Goal: Task Accomplishment & Management: Complete application form

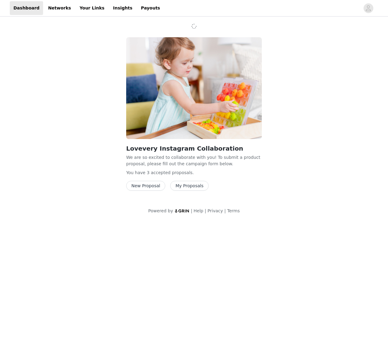
click at [151, 186] on button "New Proposal" at bounding box center [145, 186] width 39 height 10
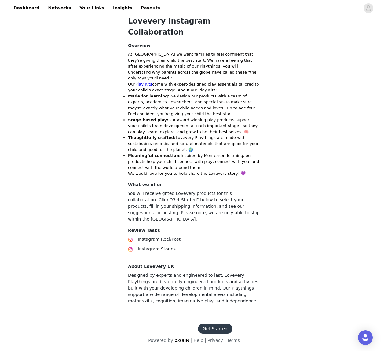
scroll to position [144, 0]
click at [208, 329] on button "Get Started" at bounding box center [215, 329] width 34 height 10
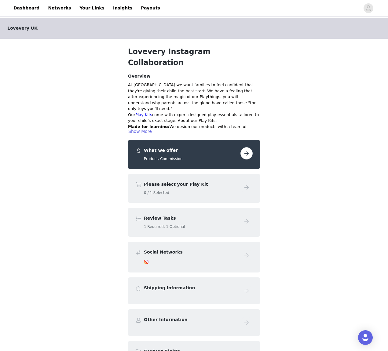
click at [244, 147] on button "button" at bounding box center [246, 153] width 12 height 12
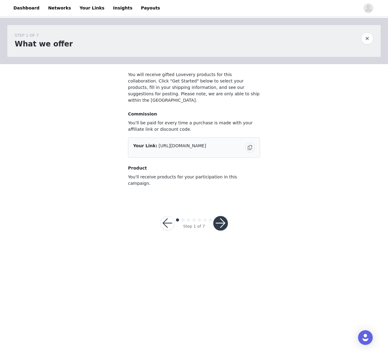
click at [168, 216] on button "button" at bounding box center [167, 223] width 15 height 15
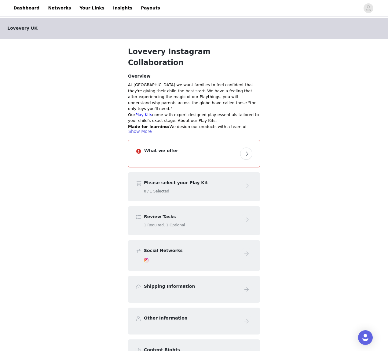
click at [244, 147] on button "button" at bounding box center [246, 153] width 12 height 12
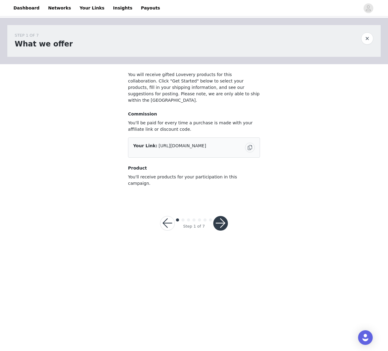
click at [211, 137] on div "Your Link: https://glnk.io/qvnkj/matt" at bounding box center [194, 147] width 132 height 20
click at [207, 143] on div "Your Link: https://glnk.io/qvnkj/matt" at bounding box center [187, 146] width 109 height 6
click at [218, 216] on button "button" at bounding box center [220, 223] width 15 height 15
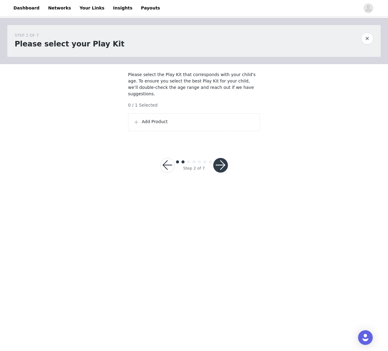
click at [166, 125] on div "Add Product" at bounding box center [193, 121] width 121 height 7
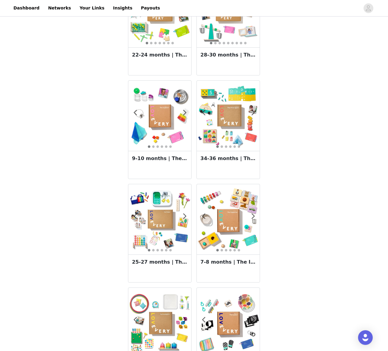
scroll to position [165, 0]
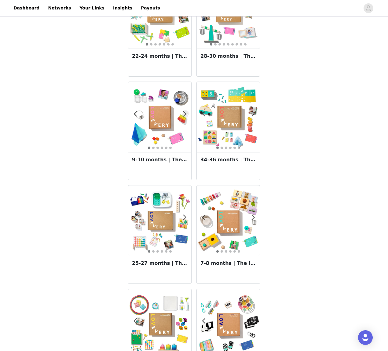
click at [166, 128] on img at bounding box center [159, 116] width 63 height 63
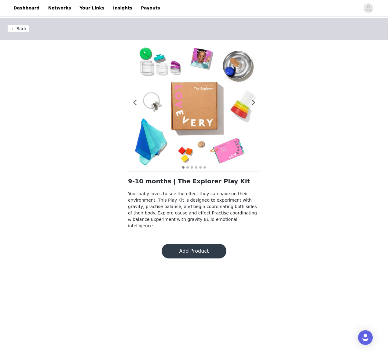
click at [203, 248] on button "Add Product" at bounding box center [193, 251] width 65 height 15
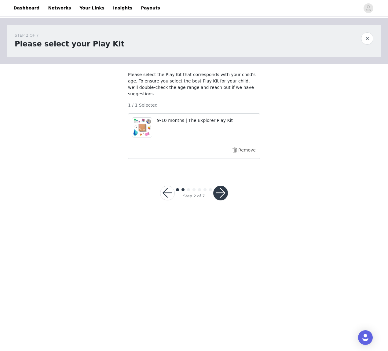
click at [219, 191] on button "button" at bounding box center [220, 193] width 15 height 15
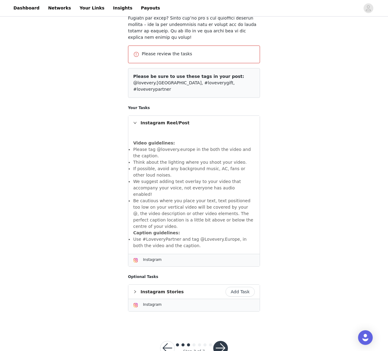
scroll to position [242, 0]
click at [153, 285] on div "Instagram Stories" at bounding box center [193, 292] width 131 height 14
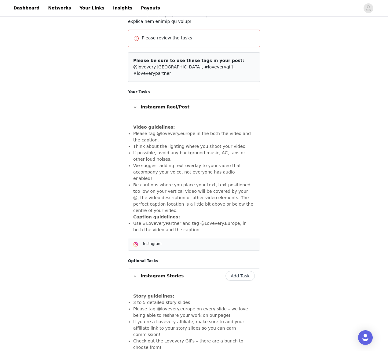
scroll to position [259, 0]
click at [239, 270] on button "Add Task" at bounding box center [239, 275] width 29 height 10
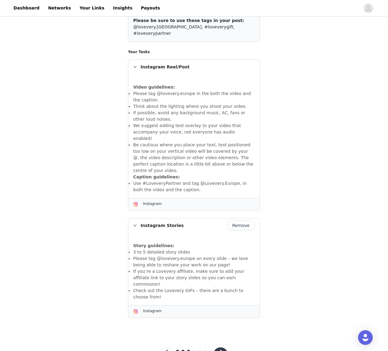
scroll to position [275, 0]
click at [238, 221] on button "Remove" at bounding box center [241, 226] width 28 height 10
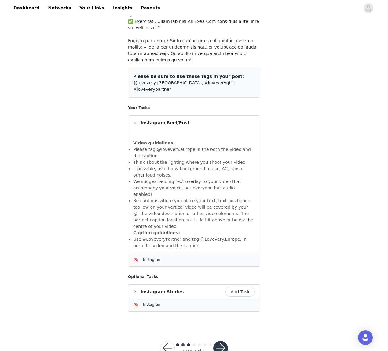
scroll to position [219, 0]
click at [221, 341] on button "button" at bounding box center [220, 348] width 15 height 15
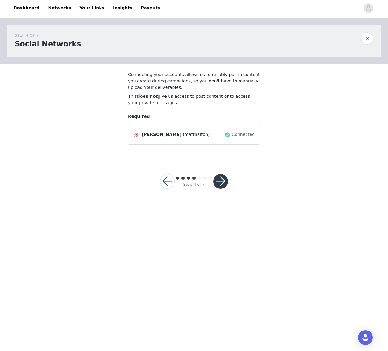
click at [221, 183] on button "button" at bounding box center [220, 181] width 15 height 15
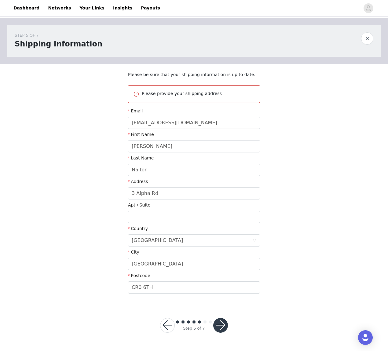
click at [219, 325] on button "button" at bounding box center [220, 325] width 15 height 15
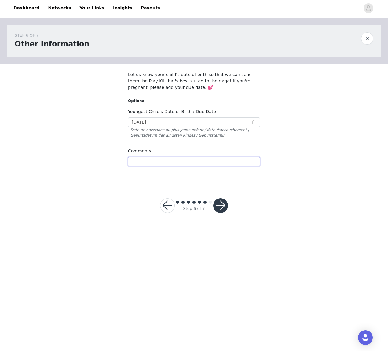
click at [186, 162] on input "text" at bounding box center [194, 162] width 132 height 10
type input "We are one playkit behind age wise, but that's ok! :) Cannot wait to make a vid…"
click at [218, 204] on button "button" at bounding box center [220, 205] width 15 height 15
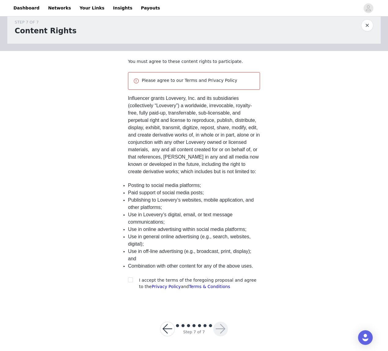
scroll to position [13, 0]
click at [130, 280] on input "checkbox" at bounding box center [130, 279] width 4 height 4
checkbox input "true"
click at [220, 328] on button "button" at bounding box center [220, 329] width 15 height 15
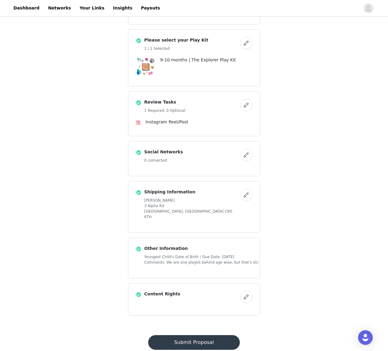
scroll to position [150, 0]
click at [246, 149] on button "button" at bounding box center [246, 155] width 12 height 12
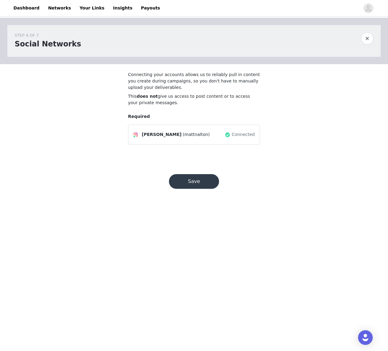
click at [206, 136] on div "MATT NALTON (mattnalton)" at bounding box center [178, 134] width 91 height 7
click at [247, 130] on div "Connected" at bounding box center [239, 135] width 30 height 10
click at [200, 183] on button "Save" at bounding box center [194, 181] width 50 height 15
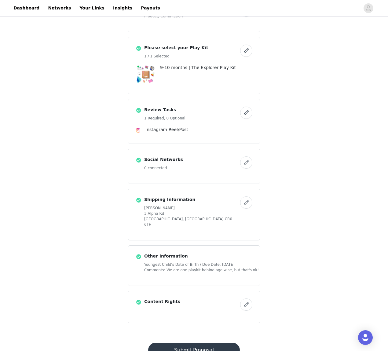
scroll to position [145, 0]
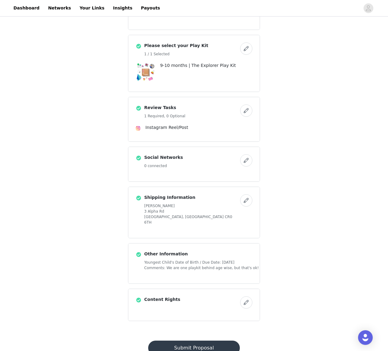
click at [198, 340] on button "Submit Proposal" at bounding box center [193, 347] width 91 height 15
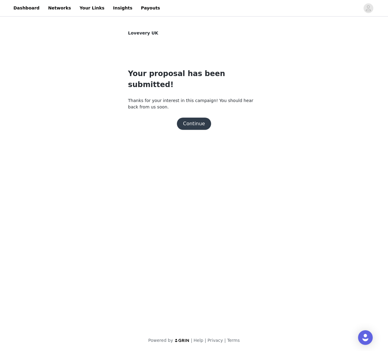
click at [199, 118] on button "Continue" at bounding box center [194, 124] width 34 height 12
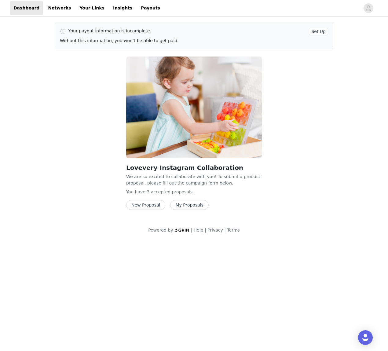
click at [146, 206] on button "New Proposal" at bounding box center [145, 205] width 39 height 10
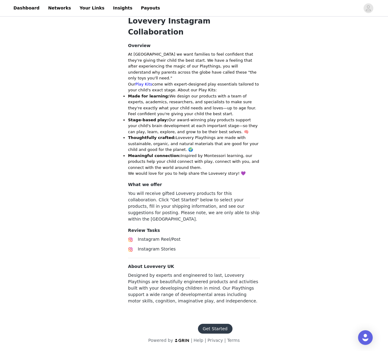
scroll to position [144, 0]
